Goal: Book appointment/travel/reservation

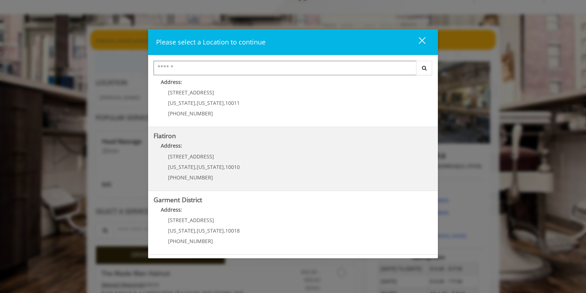
scroll to position [72, 0]
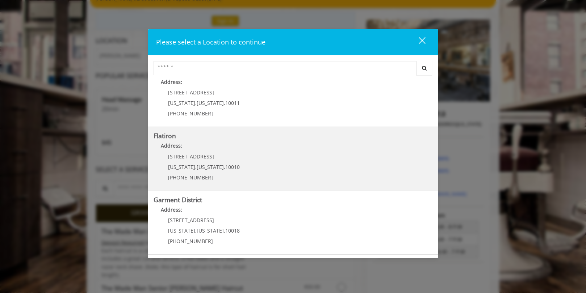
click at [284, 150] on "Address:" at bounding box center [293, 148] width 279 height 12
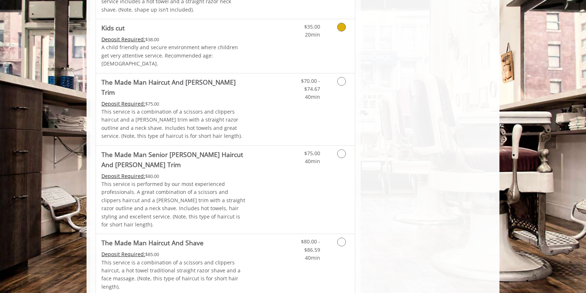
scroll to position [507, 0]
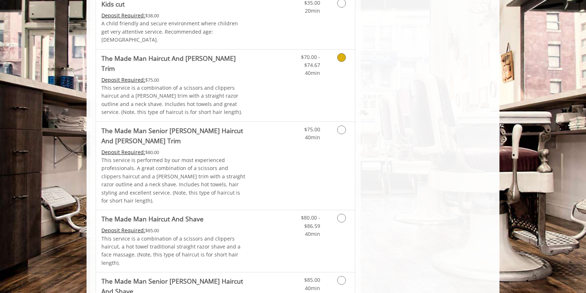
click at [343, 53] on icon "Grooming services" at bounding box center [341, 57] width 9 height 9
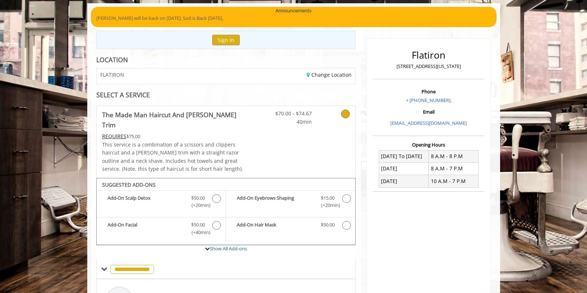
scroll to position [0, 0]
